Goal: Task Accomplishment & Management: Complete application form

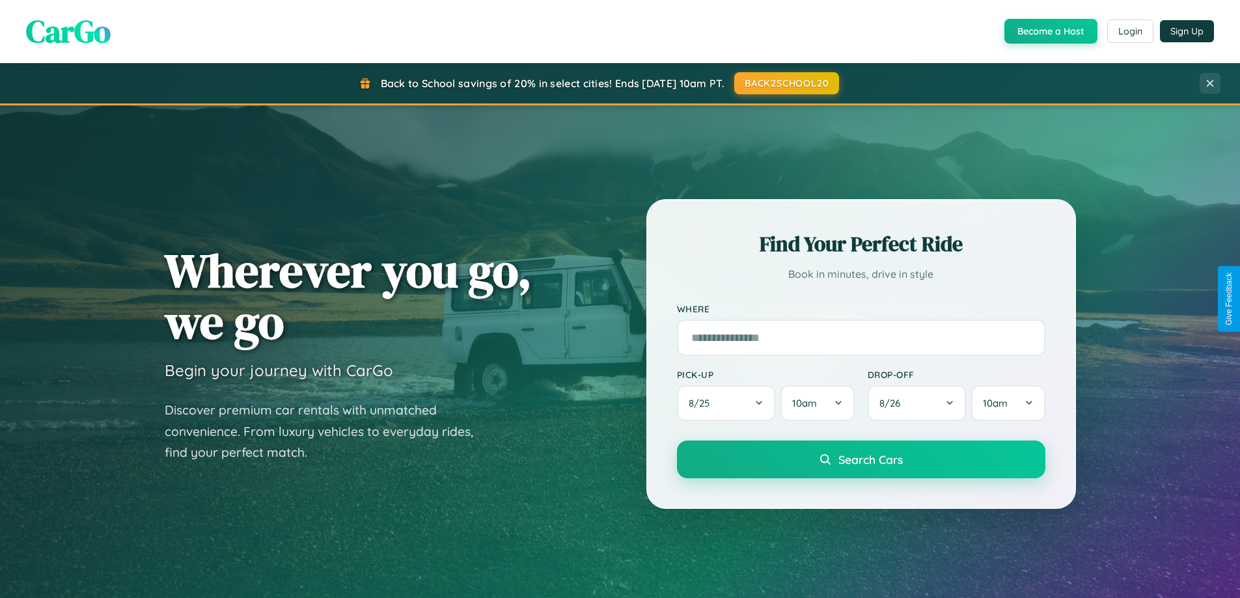
scroll to position [561, 0]
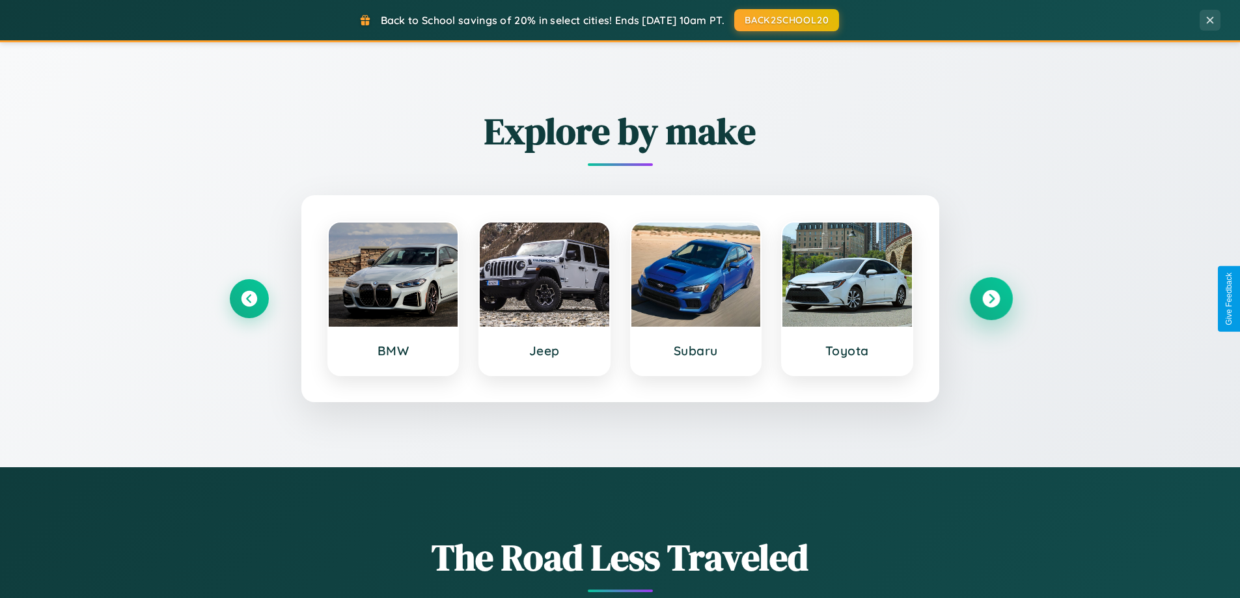
click at [991, 299] on icon at bounding box center [991, 299] width 18 height 18
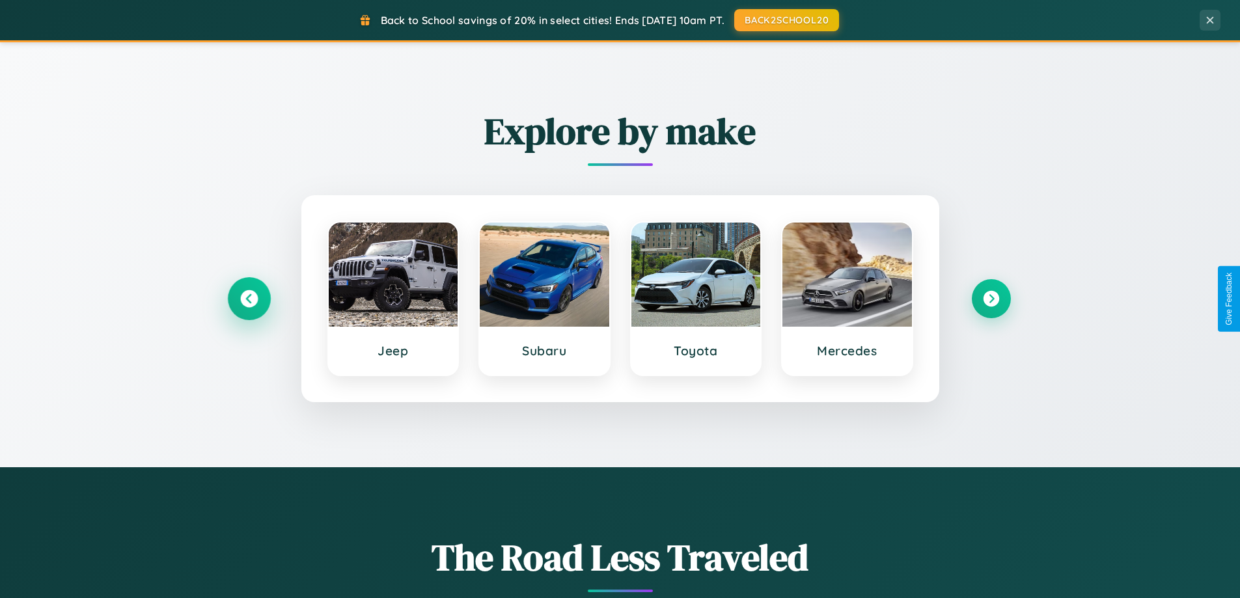
click at [249, 299] on icon at bounding box center [249, 299] width 18 height 18
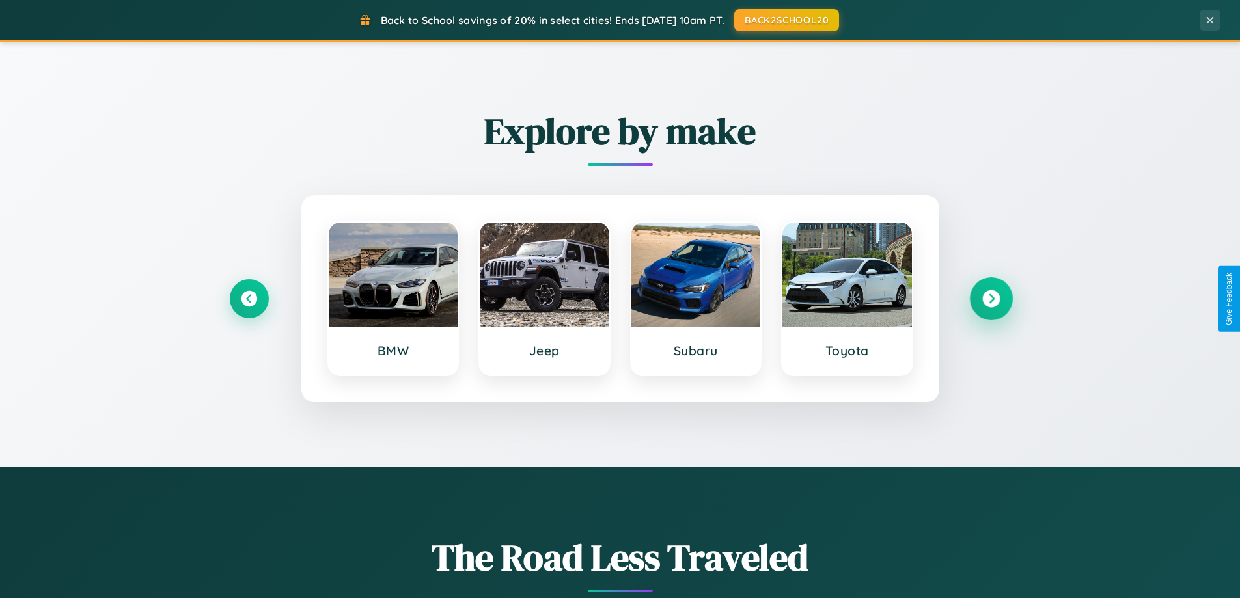
click at [991, 299] on icon at bounding box center [991, 299] width 18 height 18
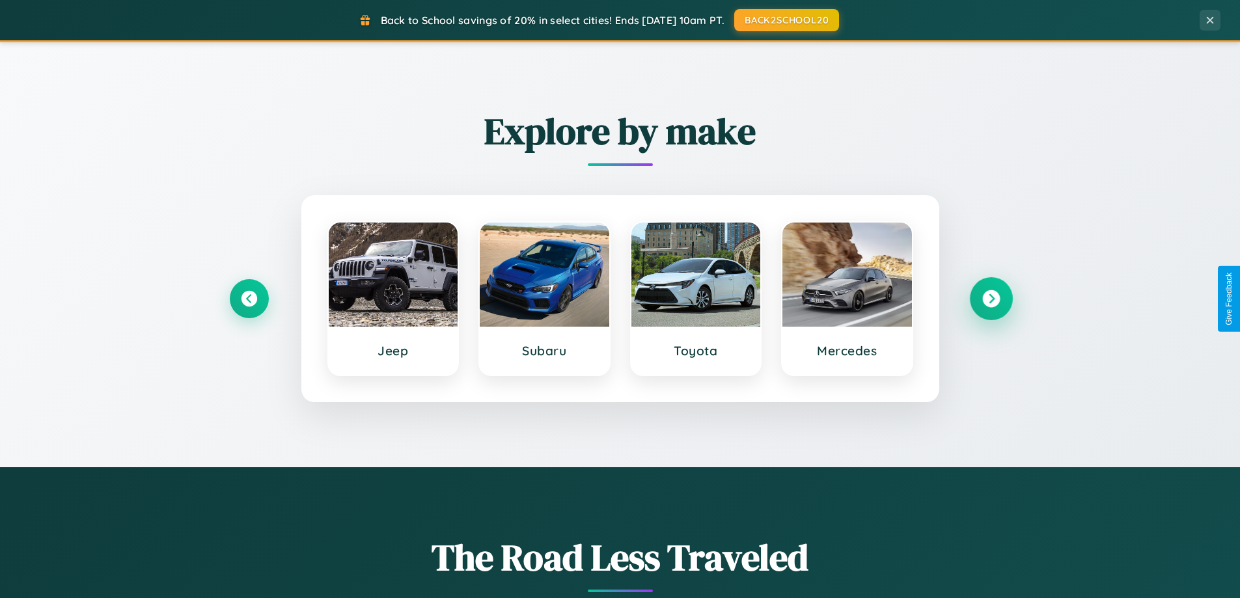
click at [991, 299] on icon at bounding box center [991, 299] width 18 height 18
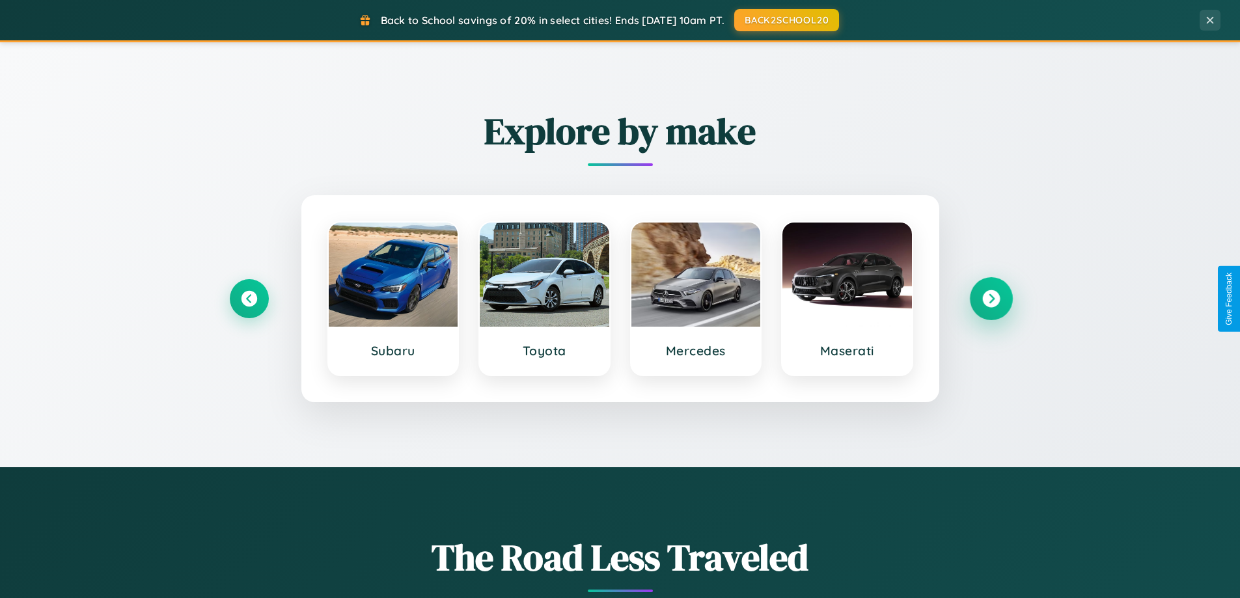
click at [991, 299] on icon at bounding box center [991, 299] width 18 height 18
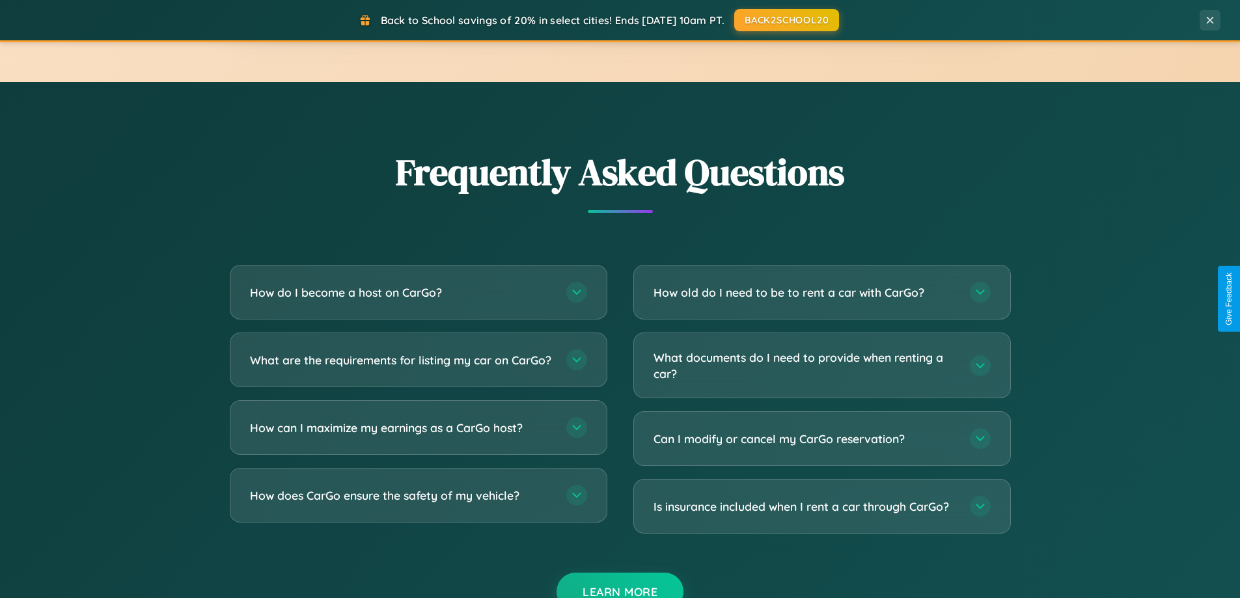
scroll to position [2505, 0]
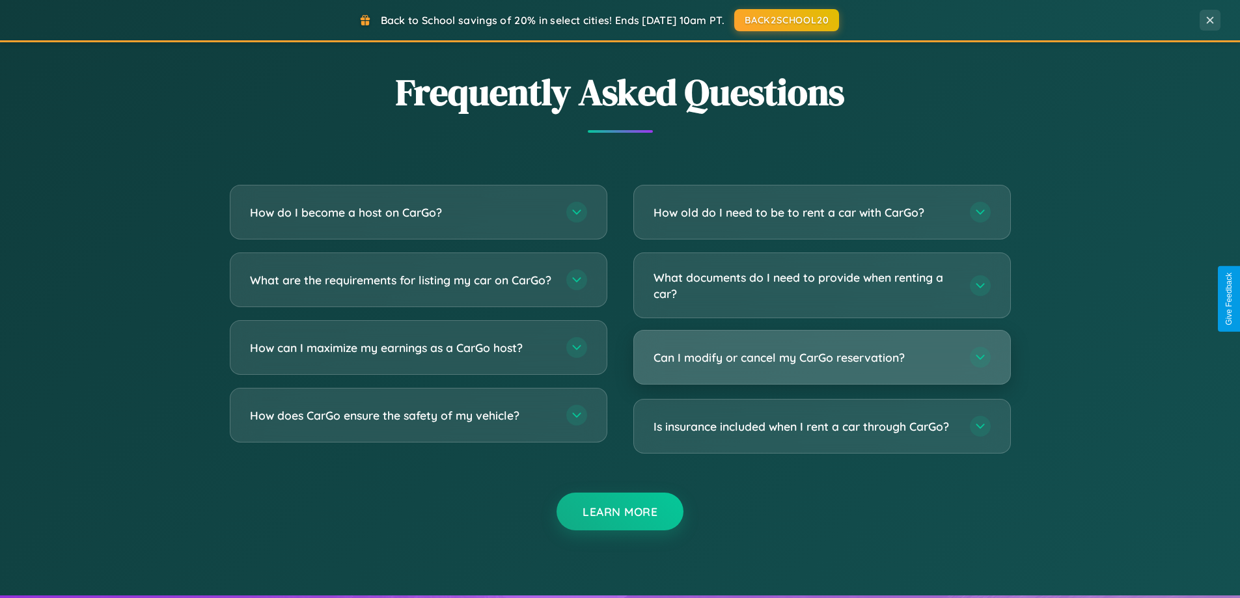
click at [822, 358] on h3 "Can I modify or cancel my CarGo reservation?" at bounding box center [805, 358] width 303 height 16
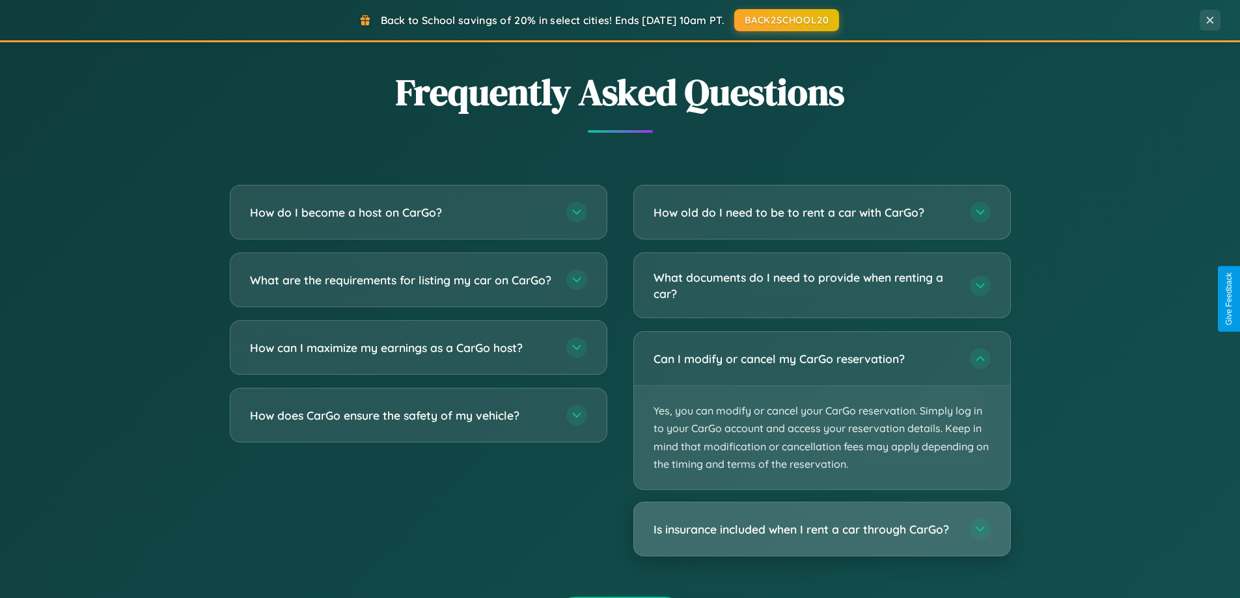
click at [822, 529] on h3 "Is insurance included when I rent a car through CarGo?" at bounding box center [805, 529] width 303 height 16
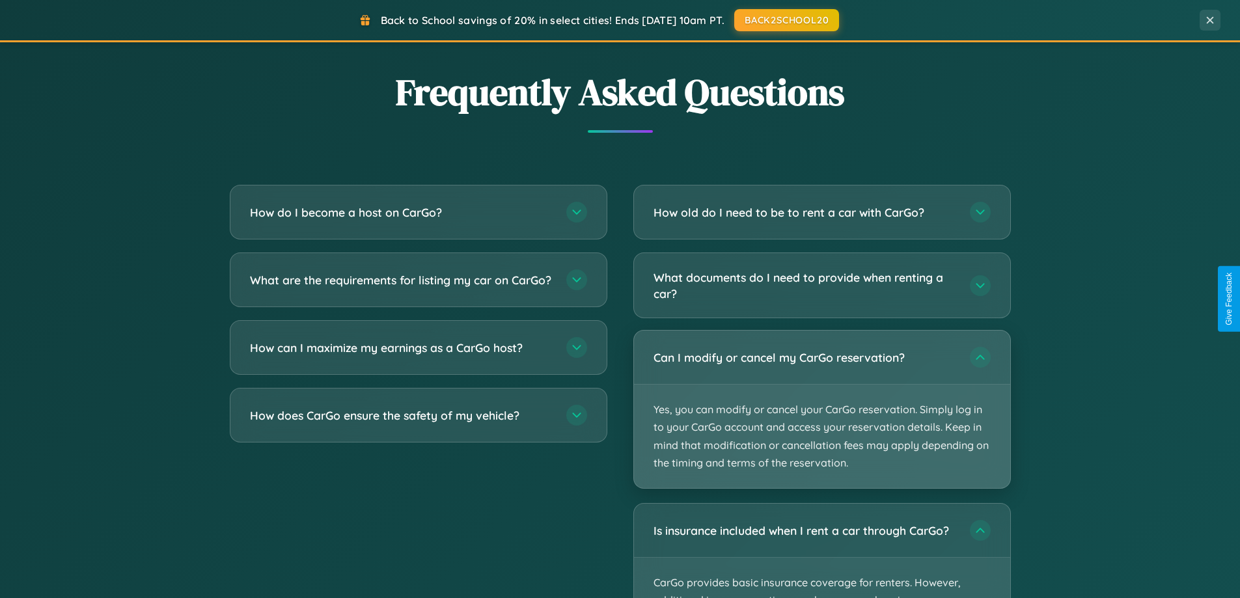
click at [822, 411] on p "Yes, you can modify or cancel your CarGo reservation. Simply log in to your Car…" at bounding box center [822, 437] width 376 height 104
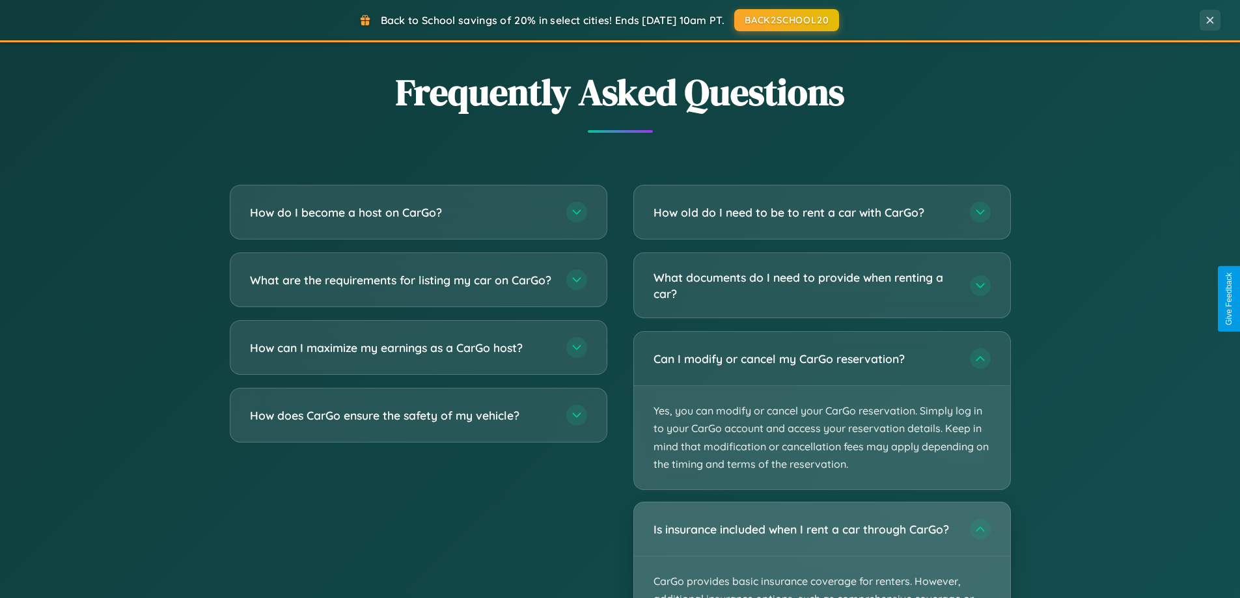
click at [822, 550] on div "Is insurance included when I rent a car through CarGo?" at bounding box center [822, 529] width 376 height 53
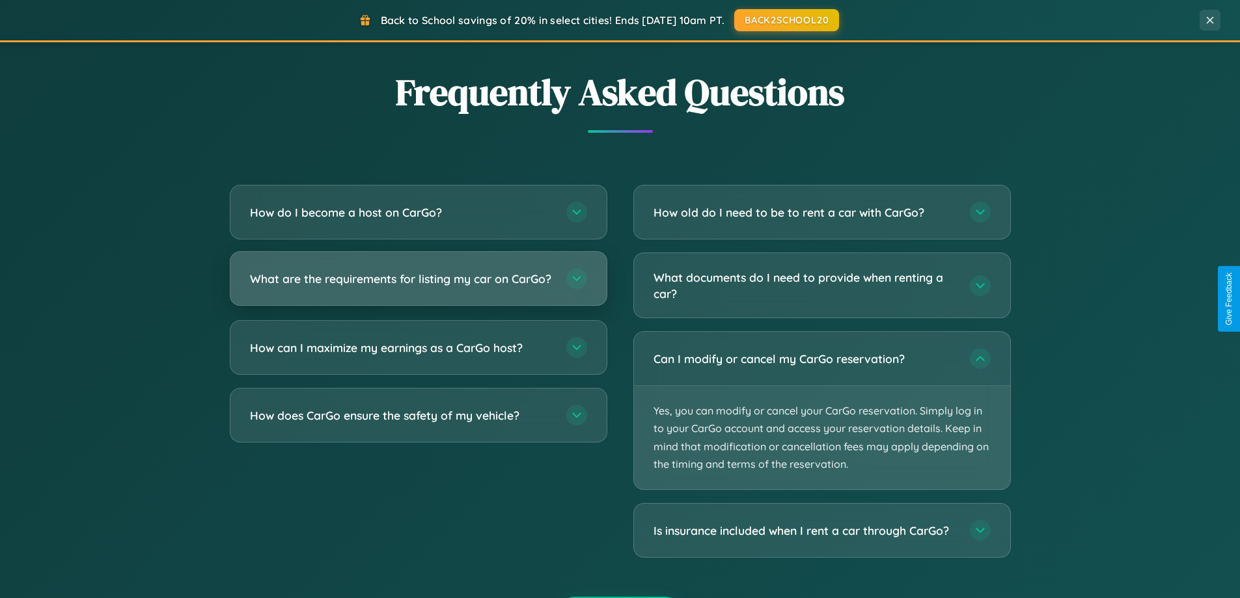
click at [418, 285] on h3 "What are the requirements for listing my car on CarGo?" at bounding box center [401, 279] width 303 height 16
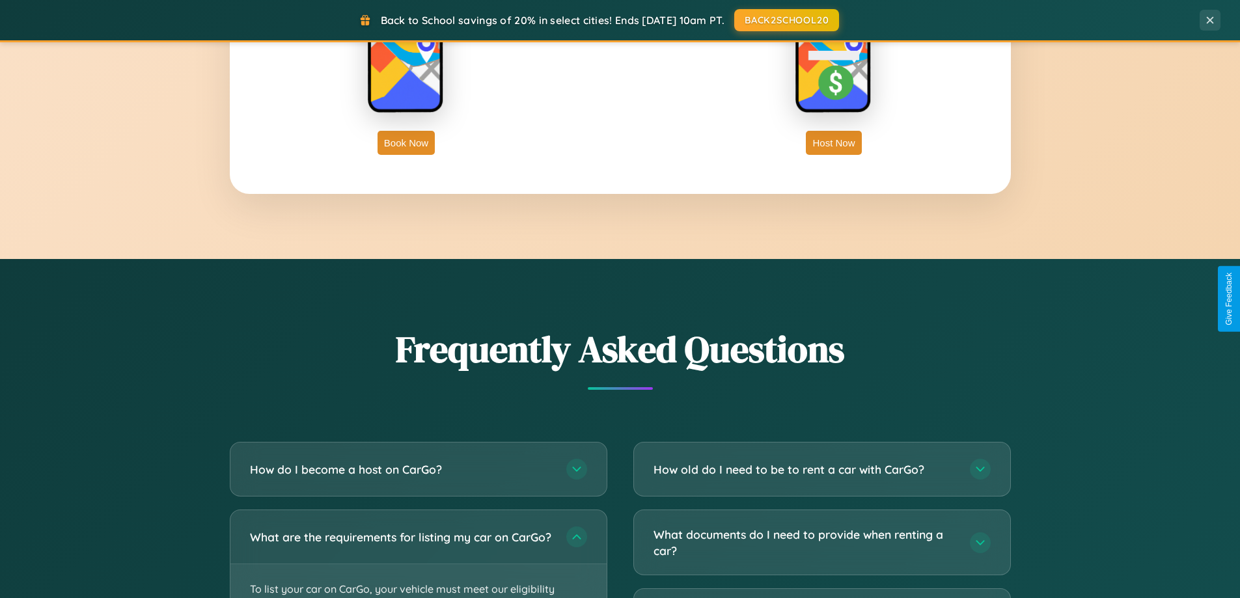
scroll to position [0, 0]
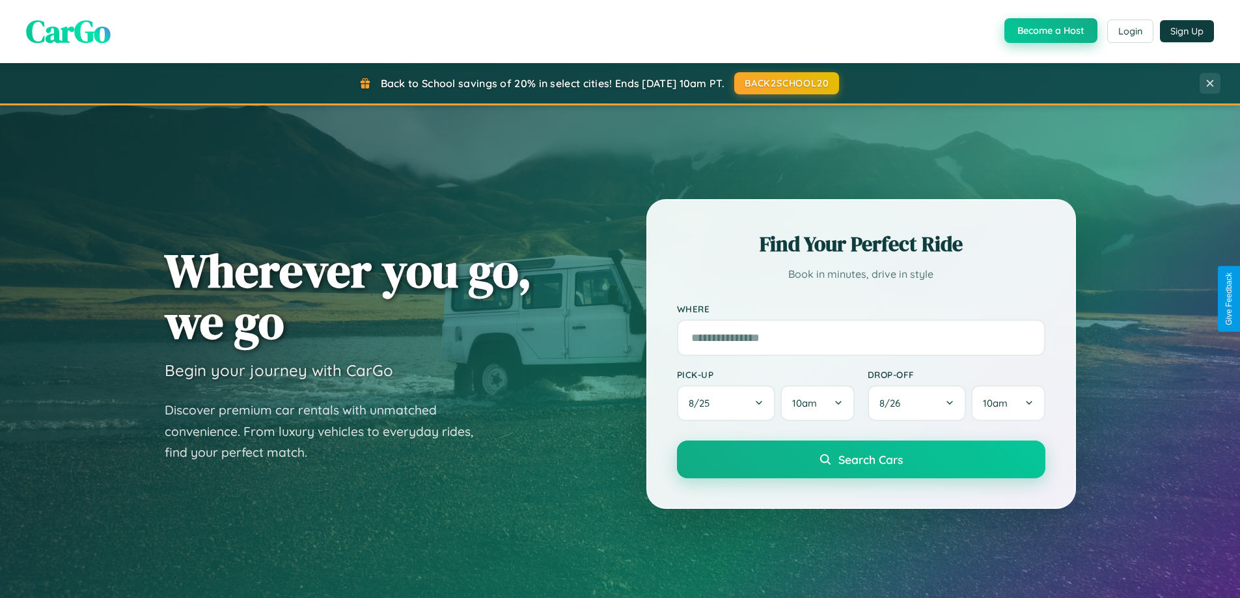
click at [1049, 31] on button "Become a Host" at bounding box center [1050, 30] width 93 height 25
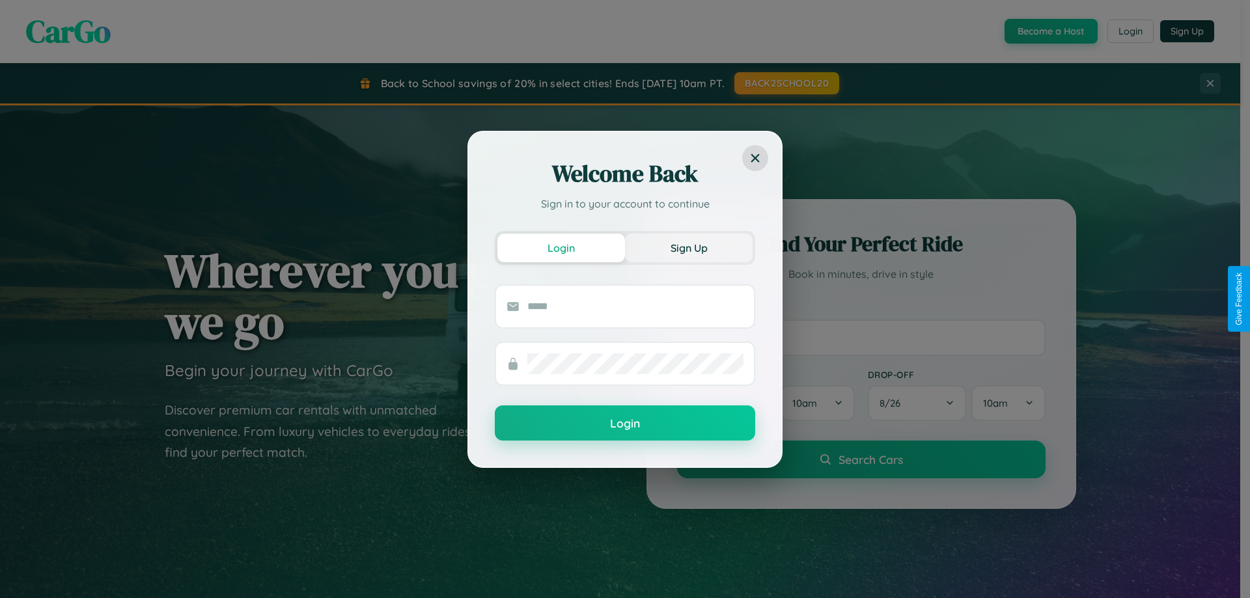
click at [689, 247] on button "Sign Up" at bounding box center [689, 248] width 128 height 29
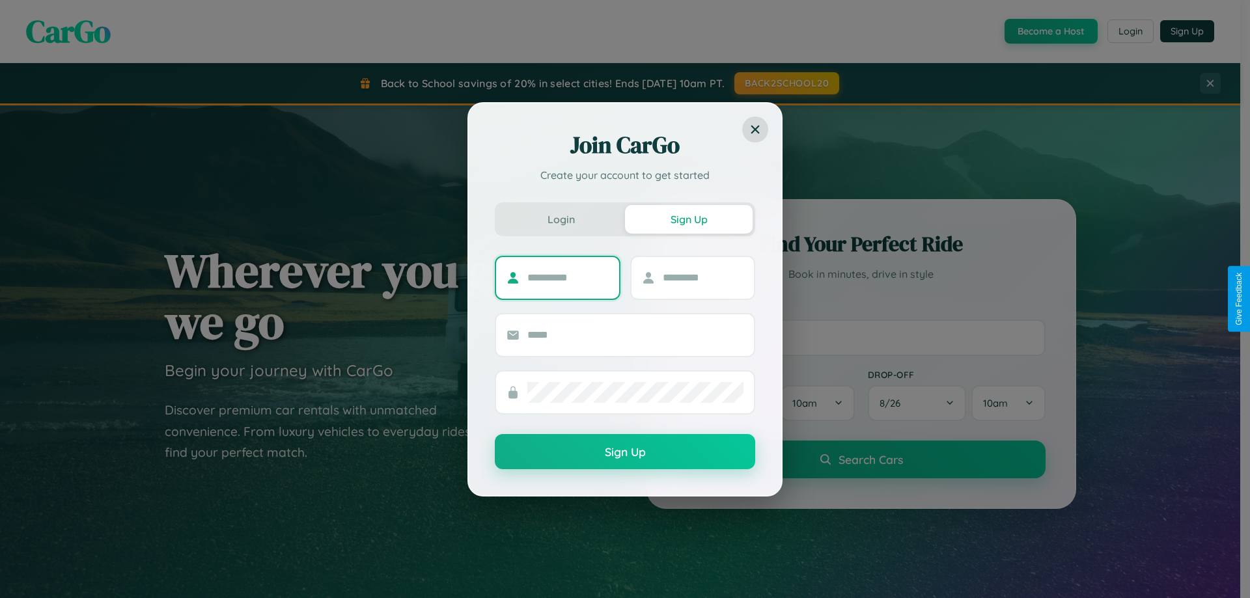
click at [568, 277] on input "text" at bounding box center [567, 278] width 81 height 21
type input "********"
click at [702, 277] on input "text" at bounding box center [703, 278] width 81 height 21
type input "******"
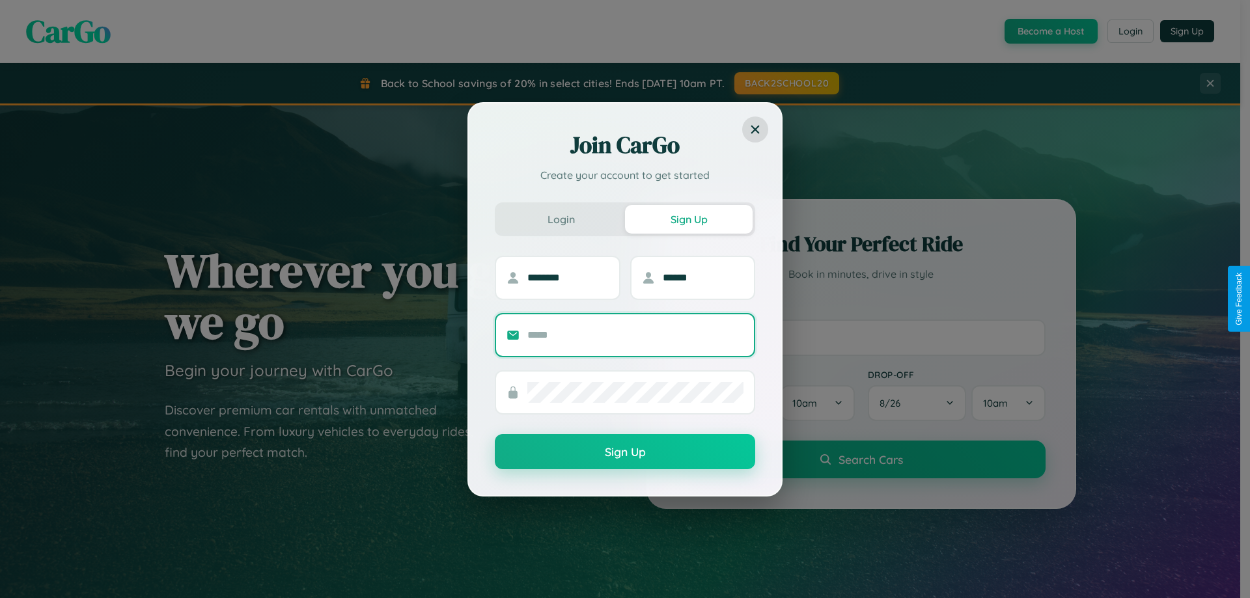
click at [635, 335] on input "text" at bounding box center [635, 335] width 216 height 21
type input "**********"
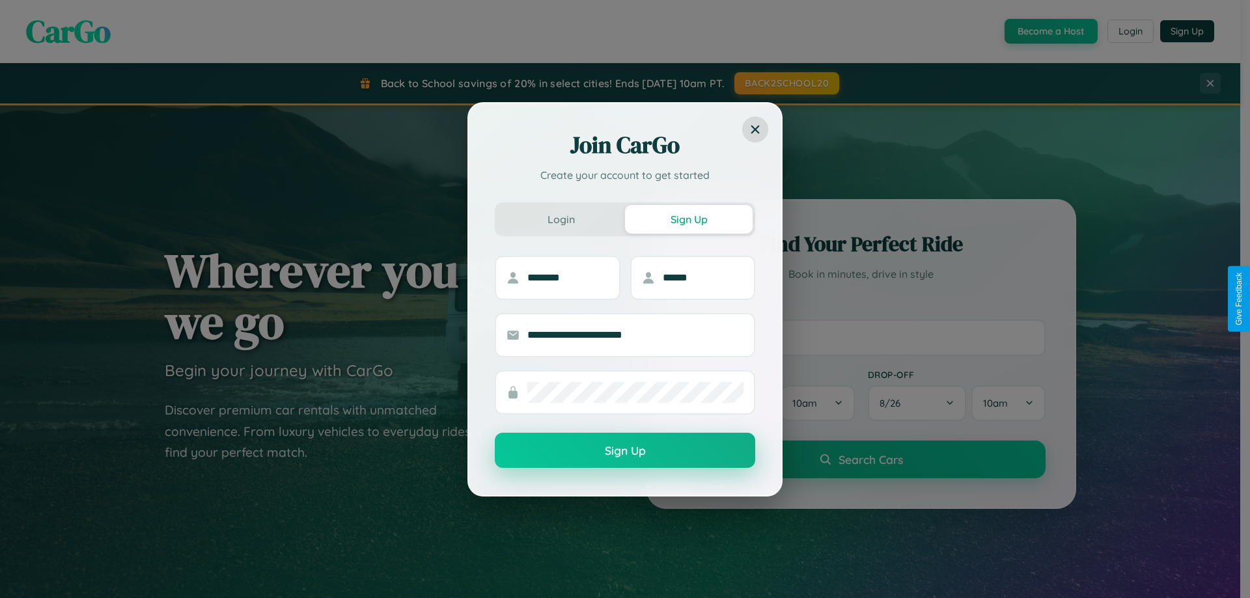
click at [625, 451] on button "Sign Up" at bounding box center [625, 450] width 260 height 35
